Goal: Task Accomplishment & Management: Manage account settings

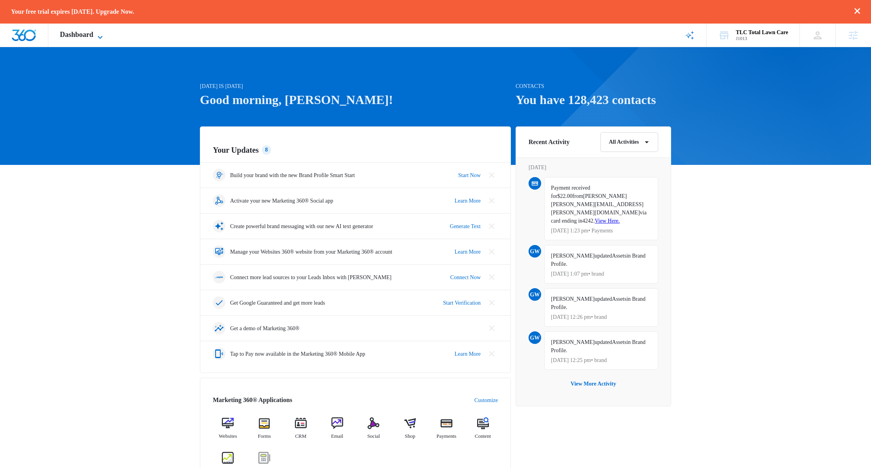
click at [94, 31] on span "Dashboard" at bounding box center [76, 35] width 33 height 8
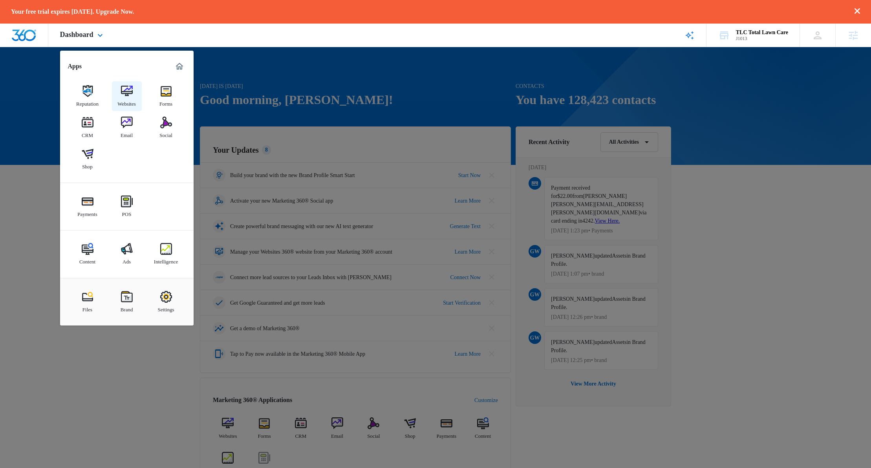
click at [129, 94] on img at bounding box center [127, 91] width 12 height 12
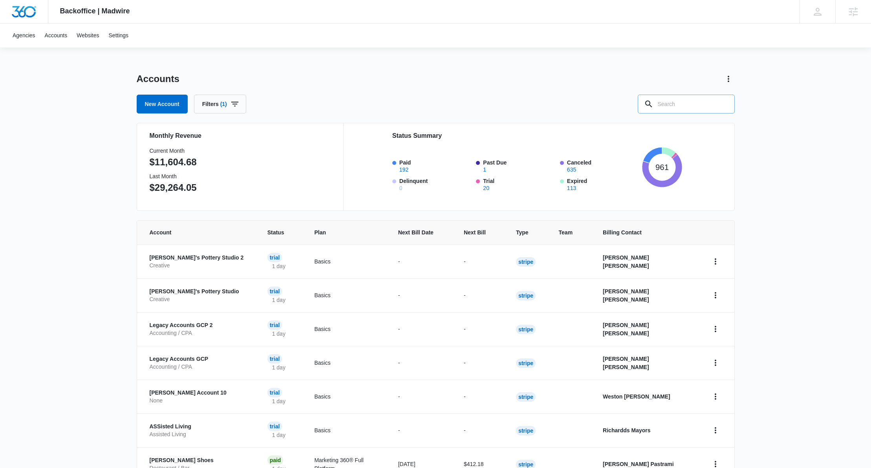
click at [682, 109] on input "text" at bounding box center [686, 104] width 97 height 19
type input "TLC"
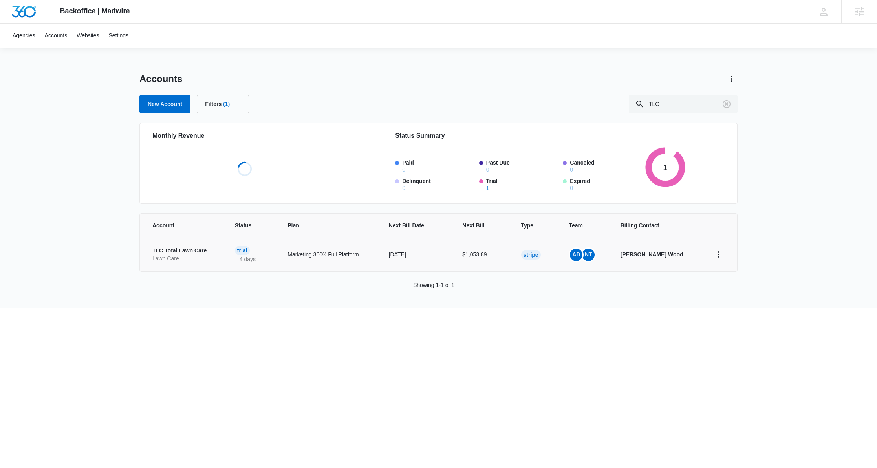
click at [207, 256] on p "Lawn Care" at bounding box center [184, 259] width 64 height 8
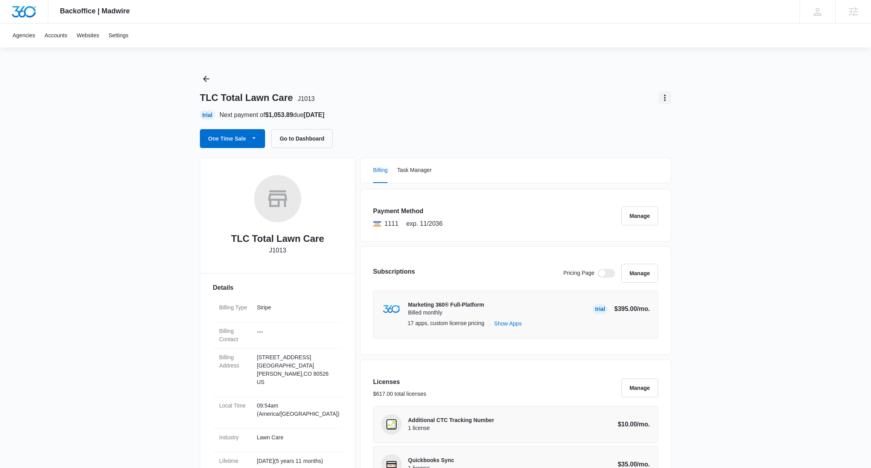
click at [666, 97] on icon "Actions" at bounding box center [665, 98] width 2 height 6
click at [682, 121] on div "Update Status" at bounding box center [687, 120] width 36 height 6
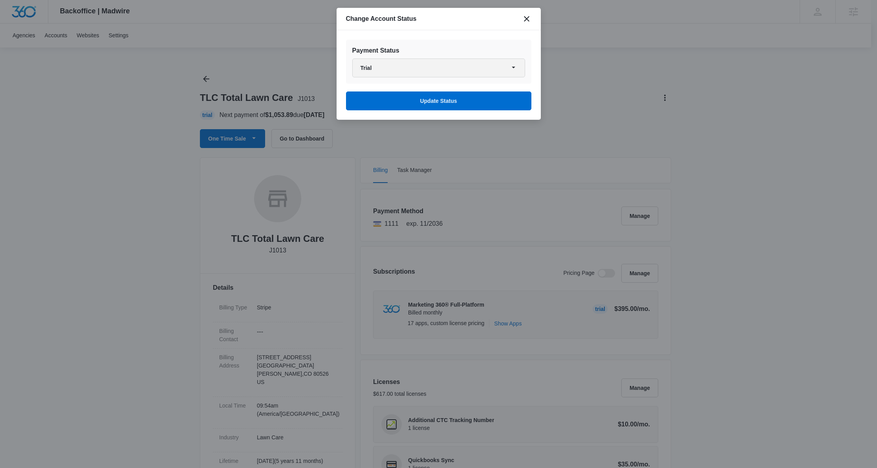
click at [414, 69] on button "Trial" at bounding box center [438, 68] width 173 height 19
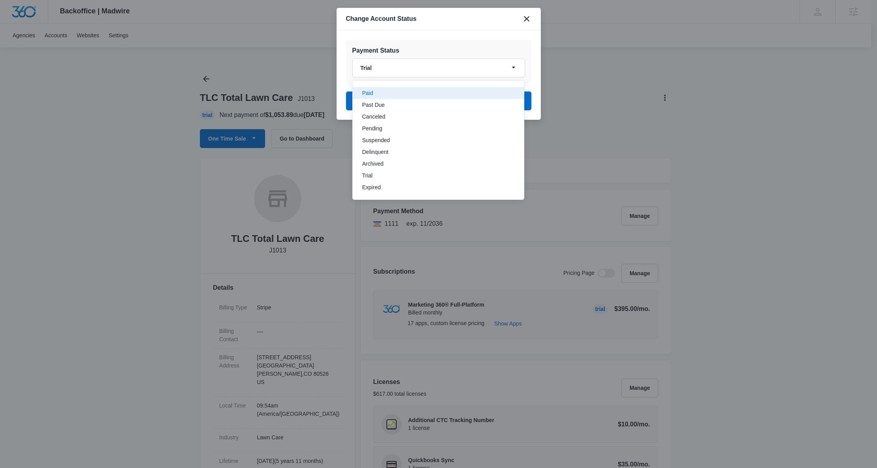
click at [384, 95] on div "Paid" at bounding box center [433, 93] width 143 height 6
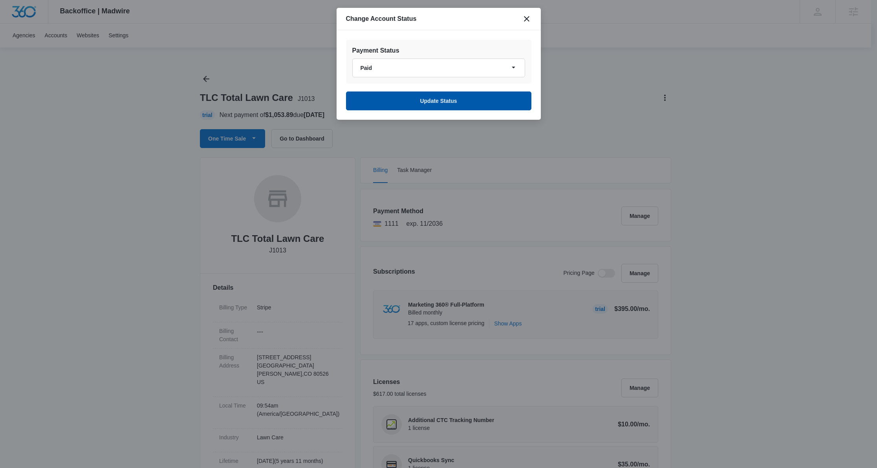
click at [448, 103] on button "Update Status" at bounding box center [438, 101] width 185 height 19
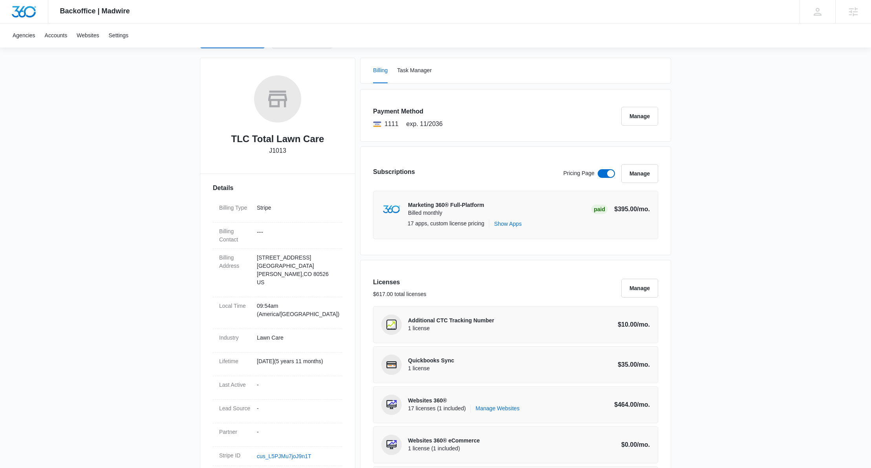
scroll to position [47, 0]
